Goal: Task Accomplishment & Management: Manage account settings

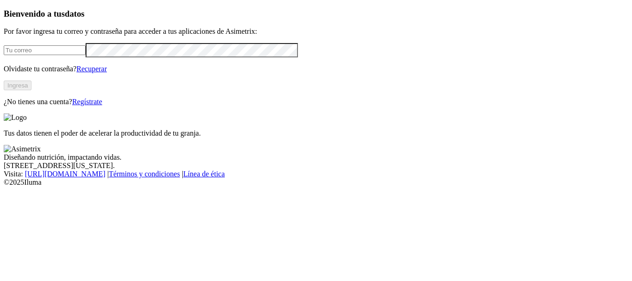
type input "[PERSON_NAME][EMAIL_ADDRESS][PERSON_NAME][DOMAIN_NAME]"
click input "submit" at bounding box center [0, 0] width 0 height 0
